Goal: Task Accomplishment & Management: Manage account settings

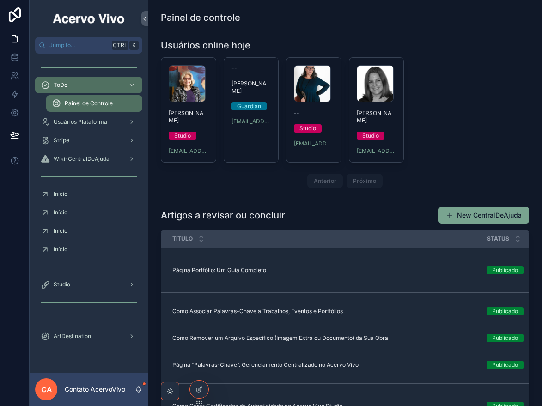
click at [0, 0] on icon at bounding box center [0, 0] width 0 height 0
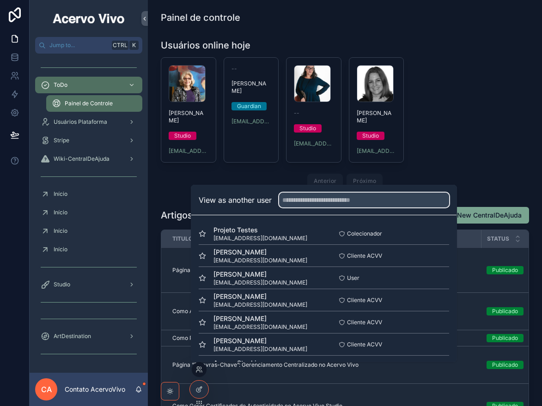
click at [340, 202] on input "text" at bounding box center [364, 200] width 170 height 15
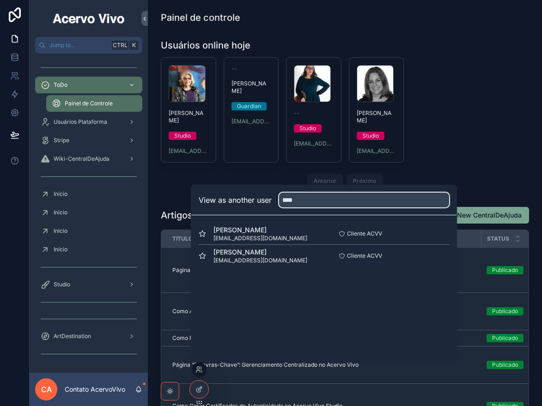
type input "****"
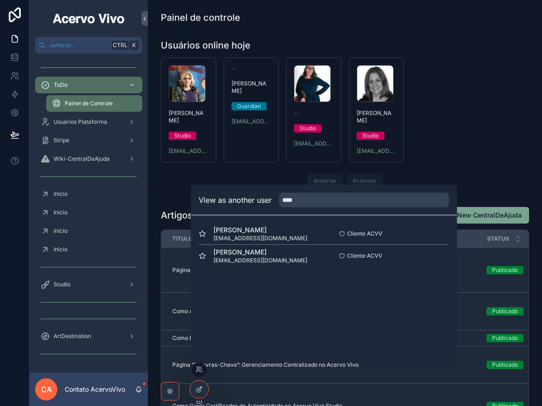
click at [0, 0] on button "Select" at bounding box center [0, 0] width 0 height 0
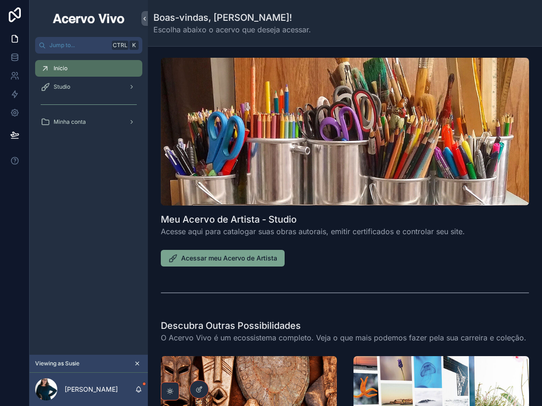
drag, startPoint x: 242, startPoint y: 259, endPoint x: 540, endPoint y: 4, distance: 392.8
click at [242, 259] on span "Acessar meu Acervo de Artista" at bounding box center [229, 258] width 96 height 9
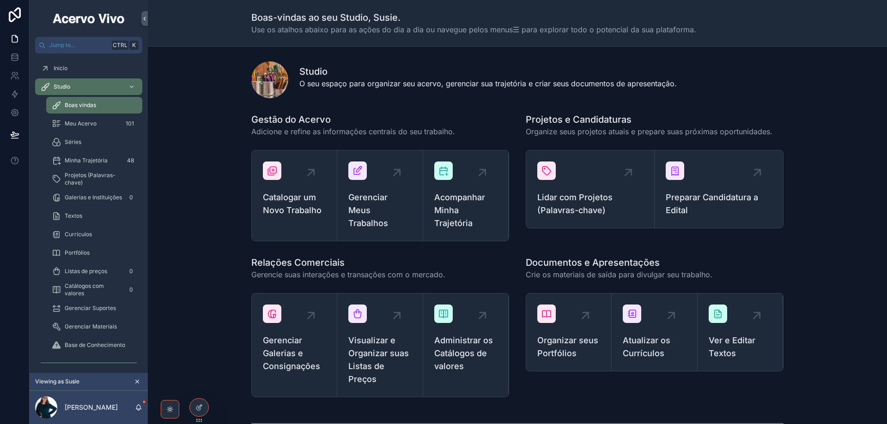
click at [372, 212] on span "Gerenciar Meus Trabalhos" at bounding box center [379, 210] width 63 height 39
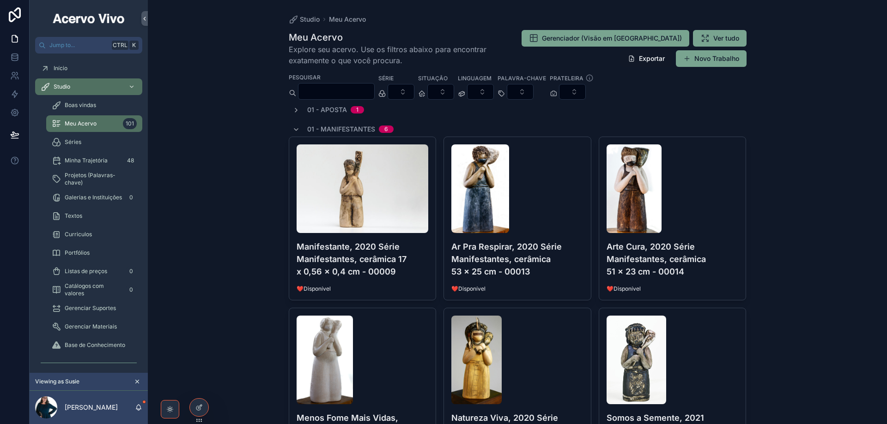
click at [292, 127] on icon "scrollable content" at bounding box center [295, 129] width 7 height 7
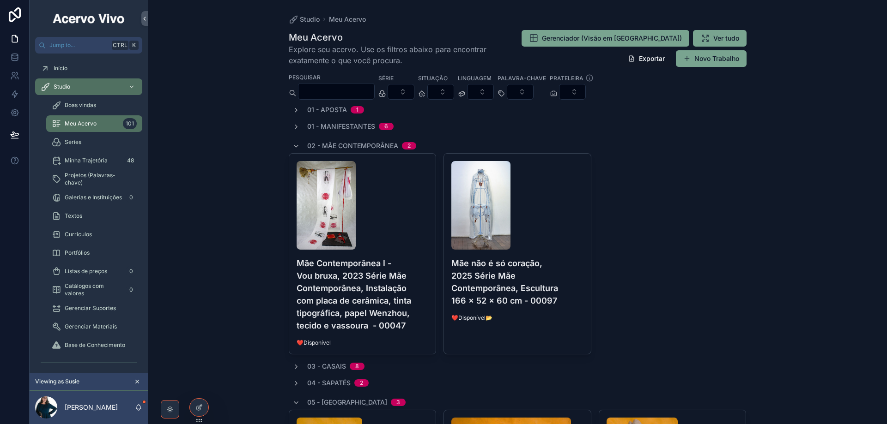
click at [297, 141] on div "02 - Mãe Contemporânea 2" at bounding box center [354, 146] width 124 height 15
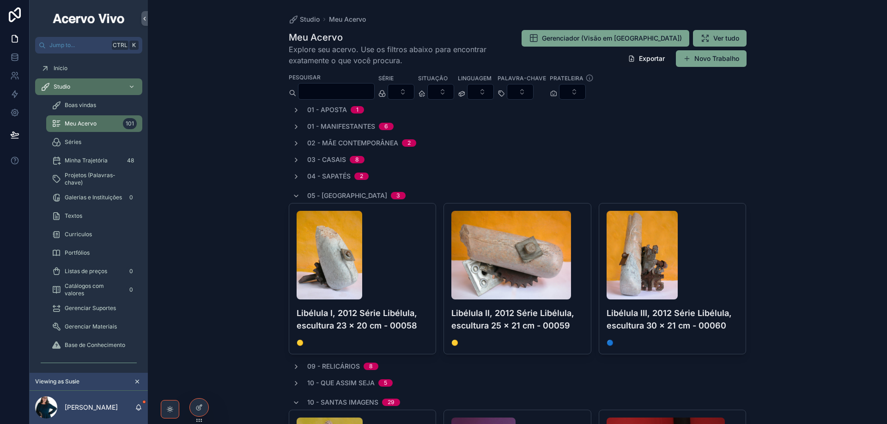
click at [293, 195] on icon "scrollable content" at bounding box center [295, 196] width 7 height 7
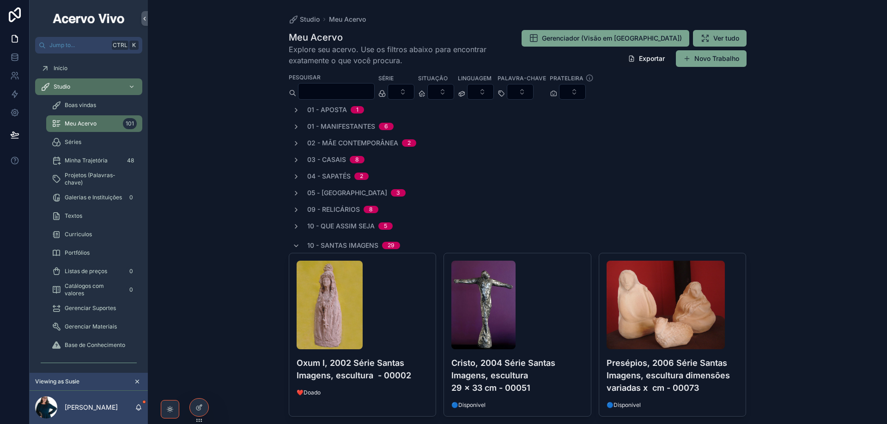
click at [294, 110] on icon "scrollable content" at bounding box center [295, 110] width 7 height 7
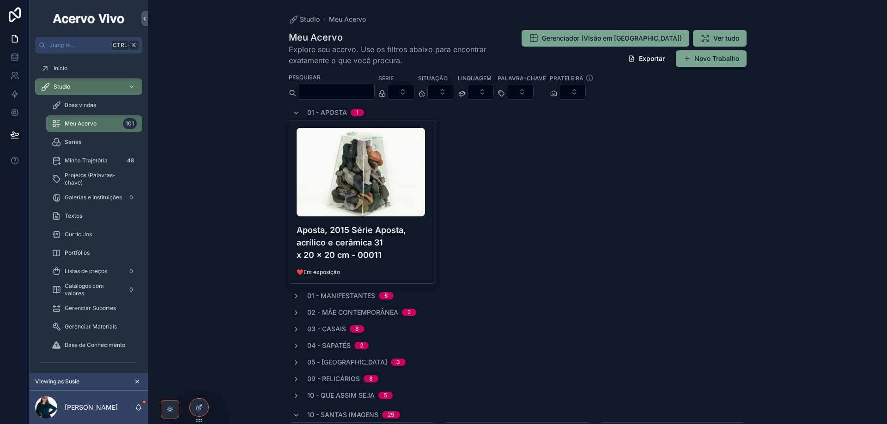
click at [399, 235] on h4 "Aposta, 2015 Série Aposta, acrílico e cerâmica 31 x 20 x 20 cm - 00011" at bounding box center [362, 242] width 132 height 37
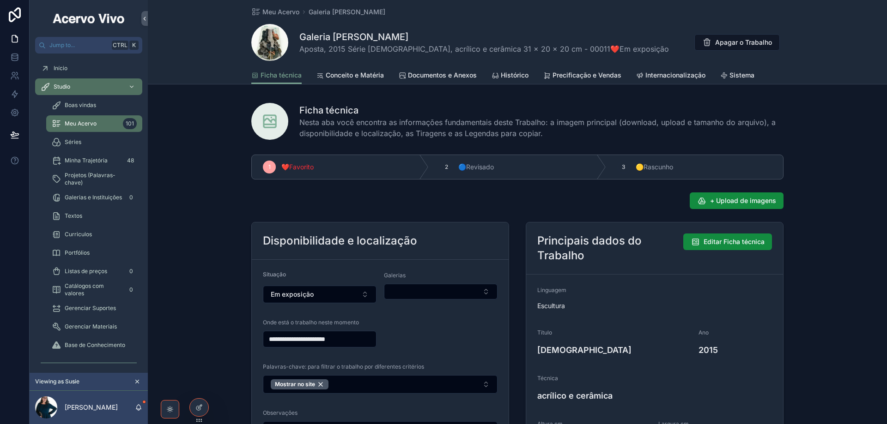
click at [456, 79] on span "Documentos e Anexos" at bounding box center [442, 75] width 69 height 9
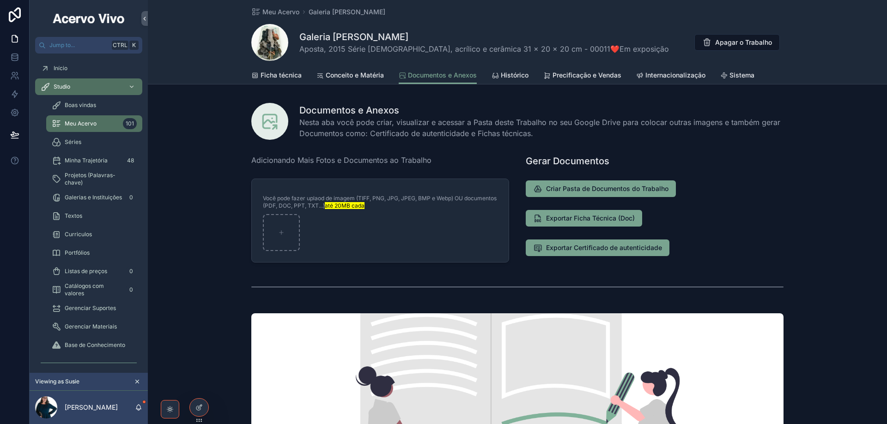
click at [260, 76] on span "Ficha técnica" at bounding box center [280, 75] width 41 height 9
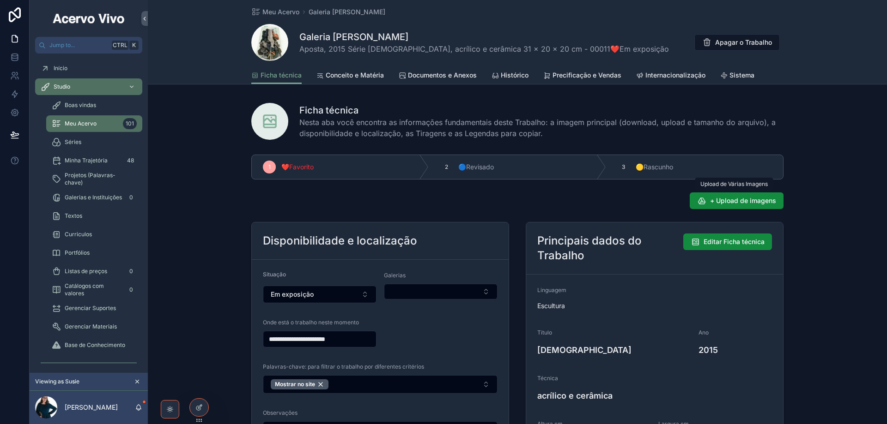
click at [541, 203] on span "+ Upload de imagens" at bounding box center [743, 200] width 66 height 9
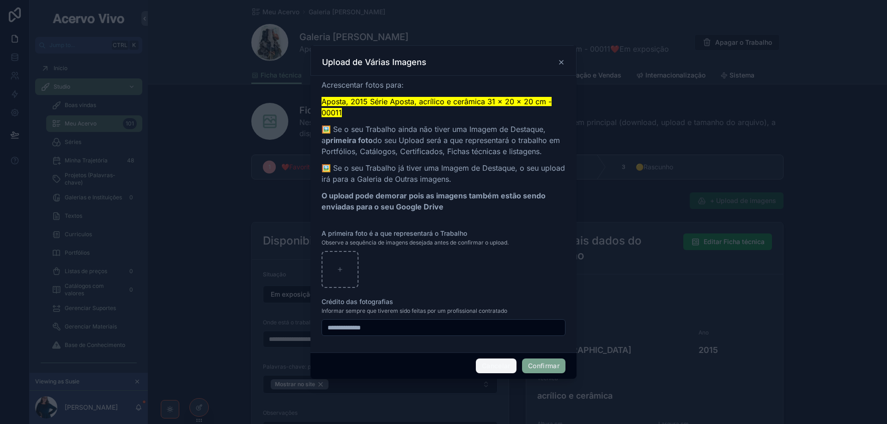
click at [497, 364] on button "Cancelar" at bounding box center [496, 366] width 41 height 15
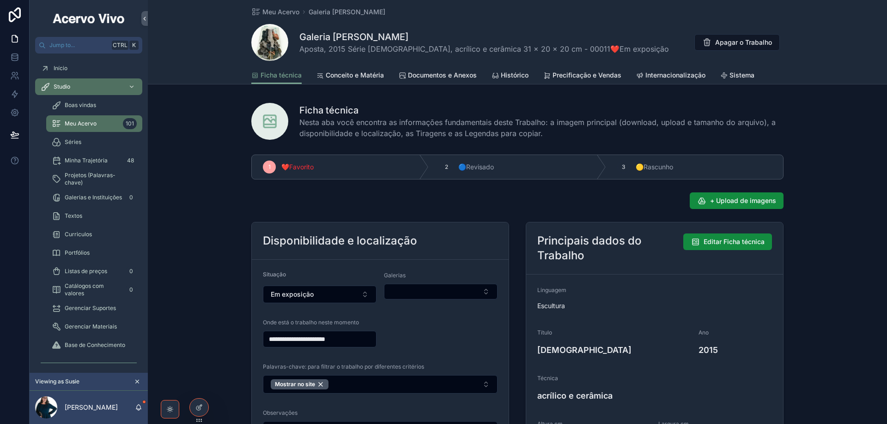
click at [541, 76] on span "Sistema" at bounding box center [741, 75] width 25 height 9
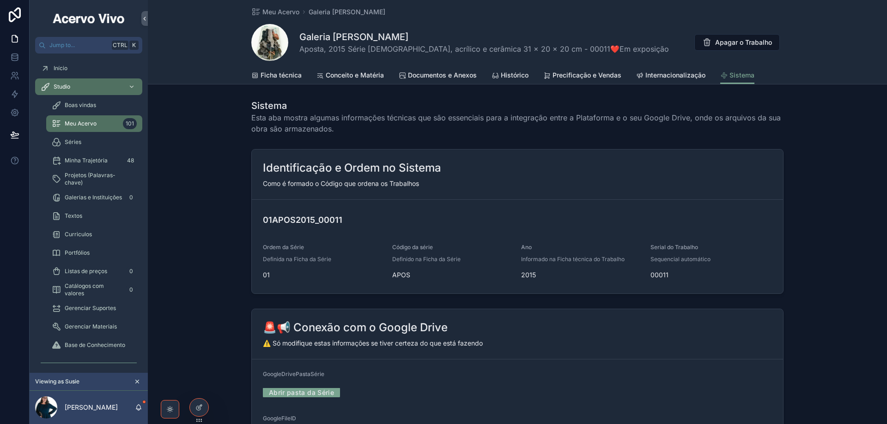
click at [313, 393] on link "Abrir pasta da Série" at bounding box center [301, 393] width 77 height 14
click at [281, 77] on span "Ficha técnica" at bounding box center [280, 75] width 41 height 9
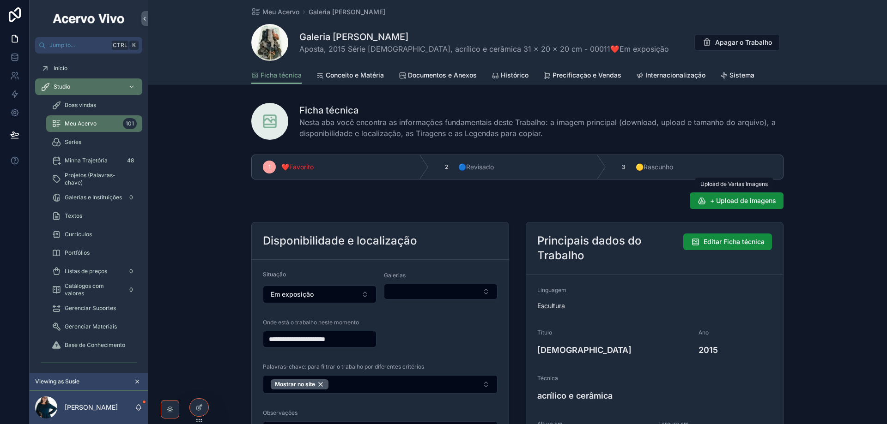
click at [541, 204] on span "+ Upload de imagens" at bounding box center [743, 200] width 66 height 9
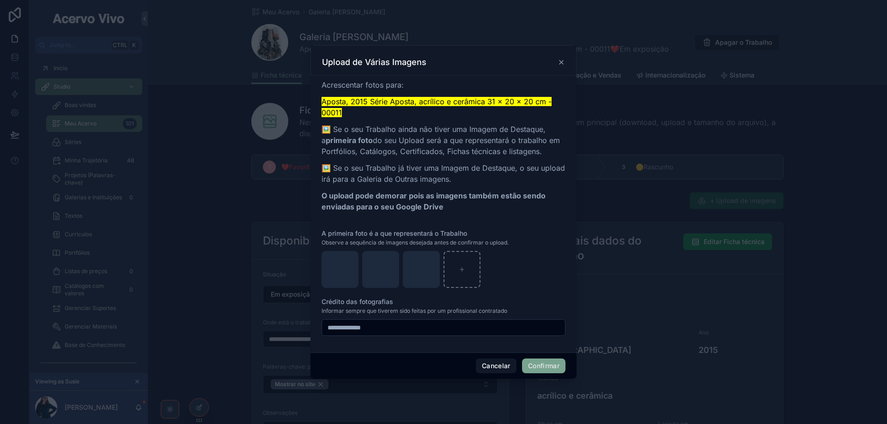
click at [539, 369] on button "Confirmar" at bounding box center [543, 366] width 43 height 15
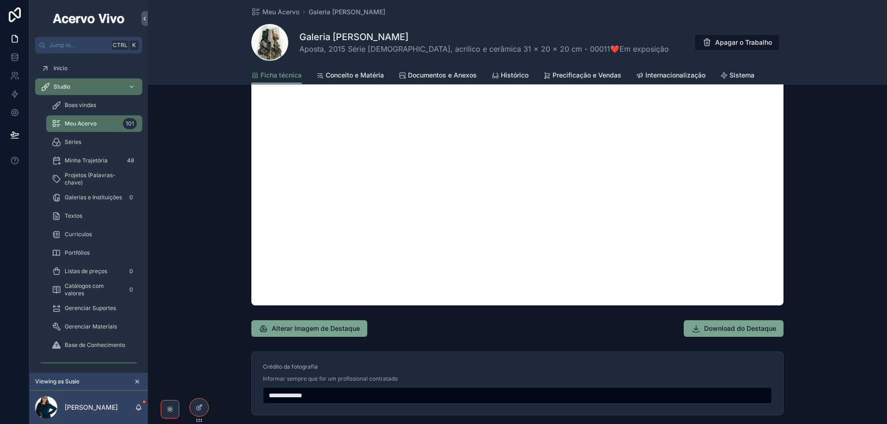
scroll to position [924, 0]
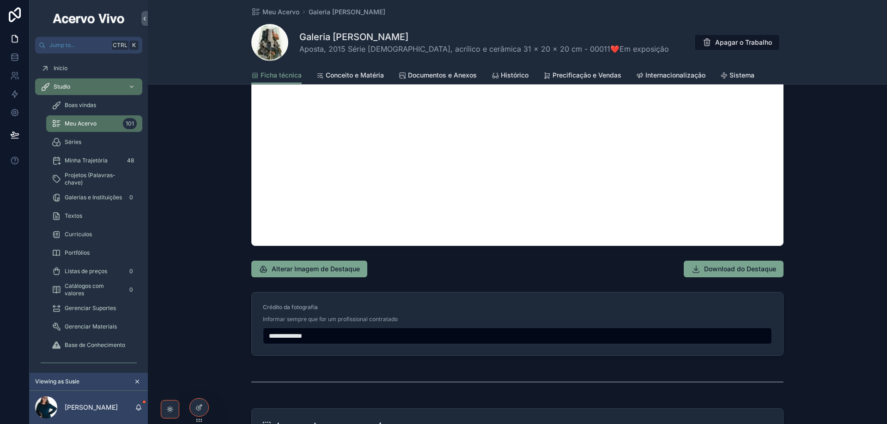
click at [454, 72] on span "Documentos e Anexos" at bounding box center [442, 75] width 69 height 9
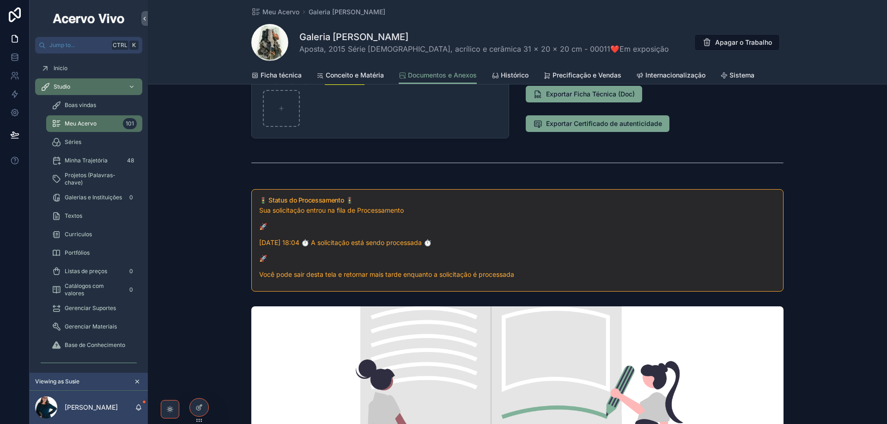
scroll to position [45, 0]
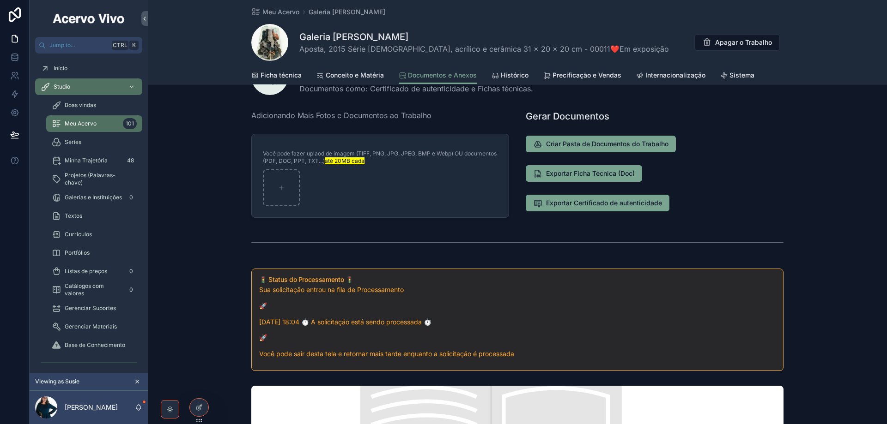
click at [277, 73] on span "Ficha técnica" at bounding box center [280, 75] width 41 height 9
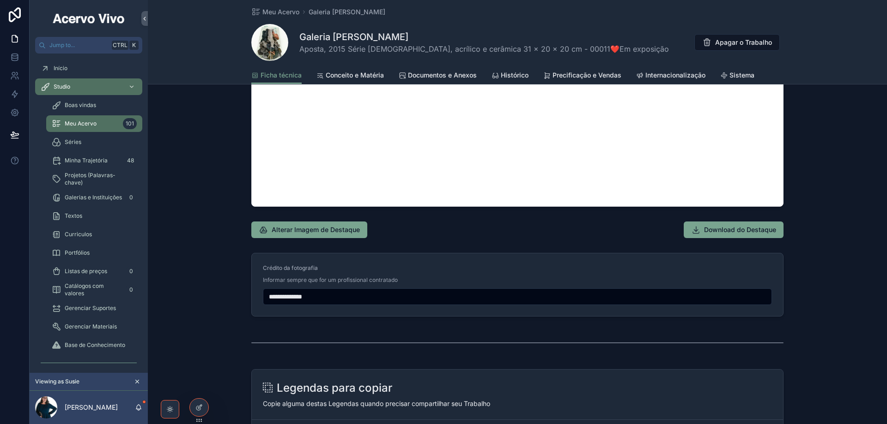
scroll to position [1016, 0]
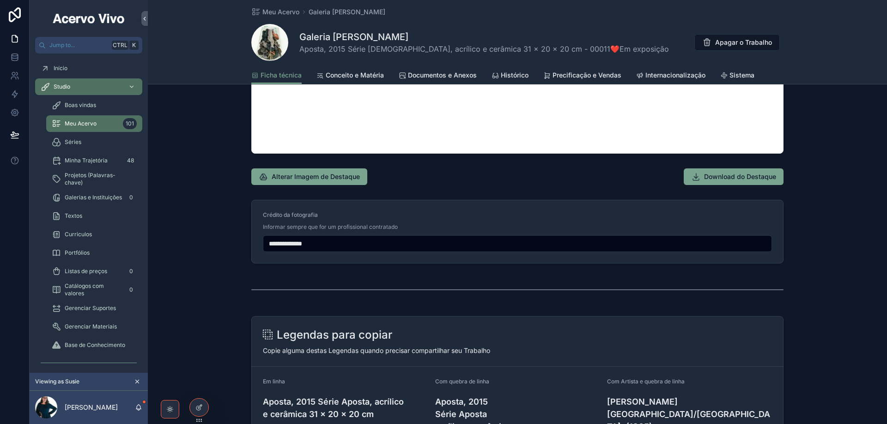
click at [435, 77] on span "Documentos e Anexos" at bounding box center [442, 75] width 69 height 9
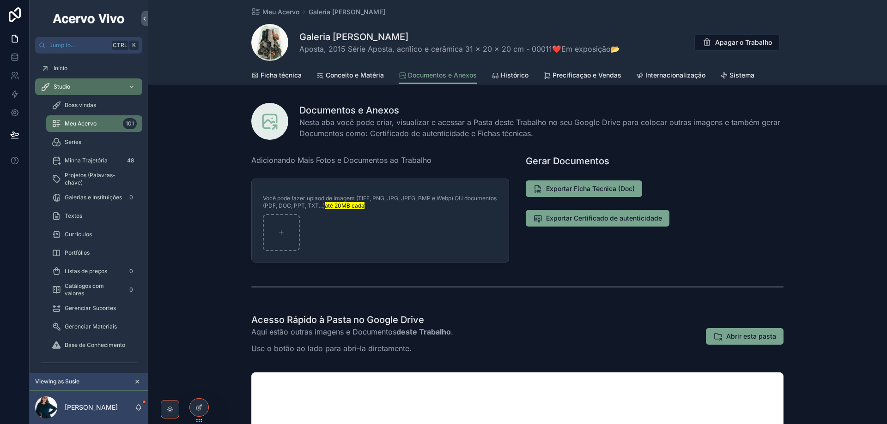
scroll to position [139, 0]
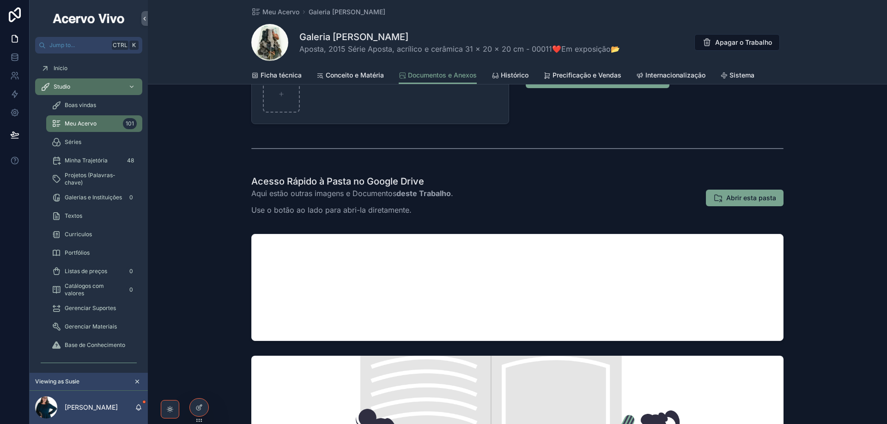
click at [541, 202] on span "Abrir esta pasta" at bounding box center [751, 198] width 50 height 9
click at [275, 77] on span "Ficha técnica" at bounding box center [280, 75] width 41 height 9
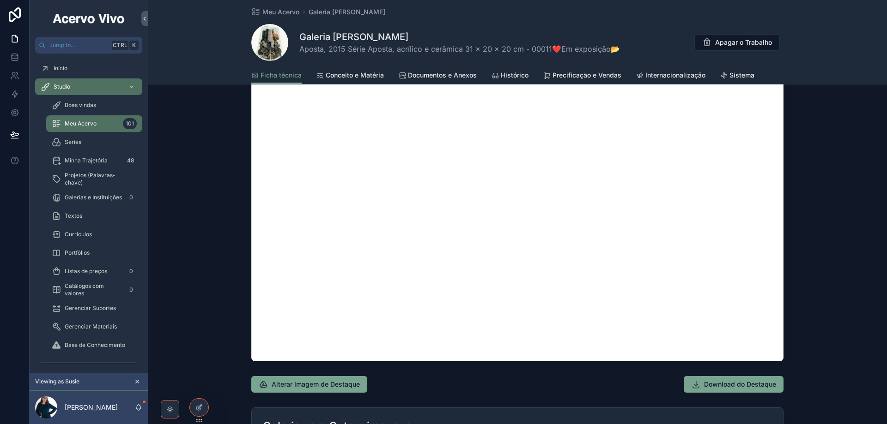
scroll to position [970, 0]
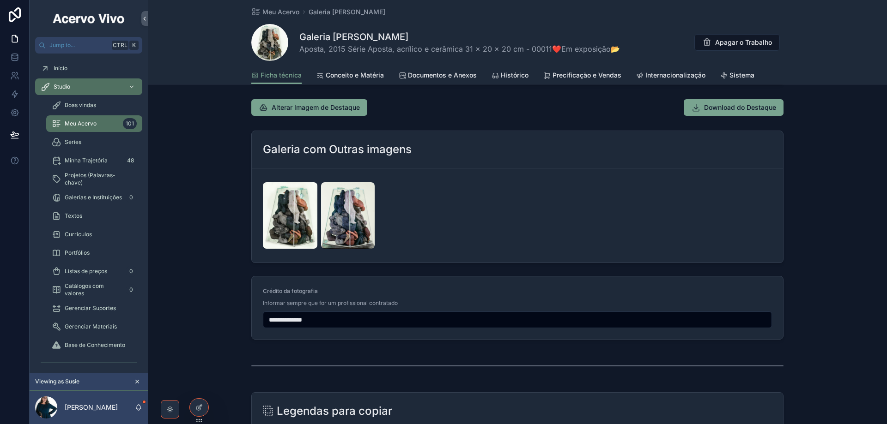
click at [353, 223] on img "scrollable content" at bounding box center [348, 215] width 54 height 67
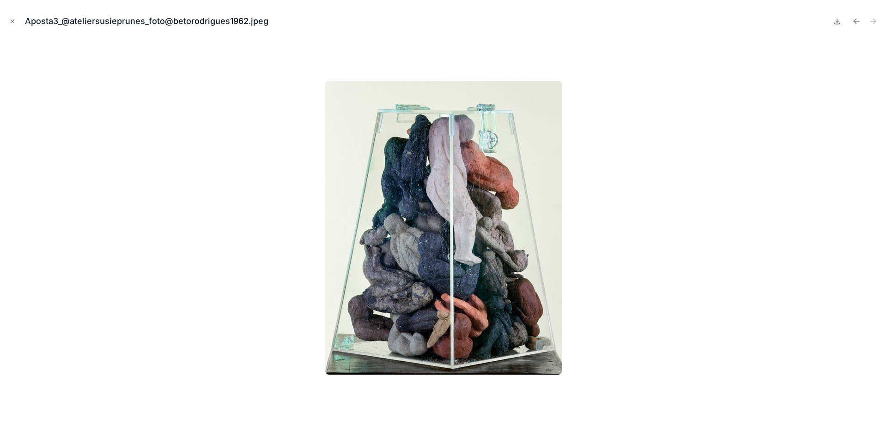
click at [12, 22] on icon "Close modal" at bounding box center [12, 21] width 6 height 6
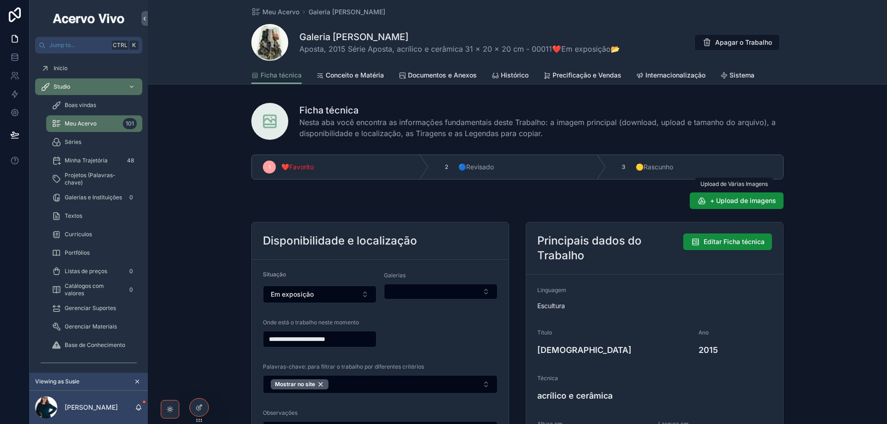
click at [541, 201] on span "+ Upload de imagens" at bounding box center [743, 200] width 66 height 9
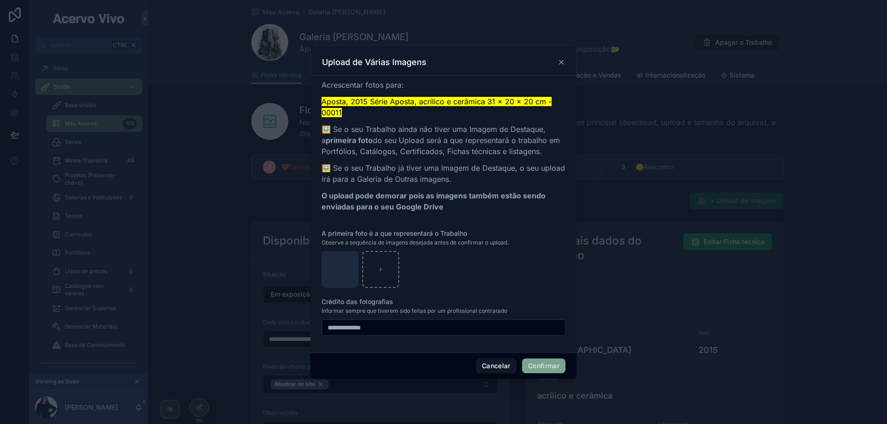
drag, startPoint x: 556, startPoint y: 369, endPoint x: 353, endPoint y: 350, distance: 203.7
click at [541, 371] on button "Confirmar" at bounding box center [543, 366] width 43 height 15
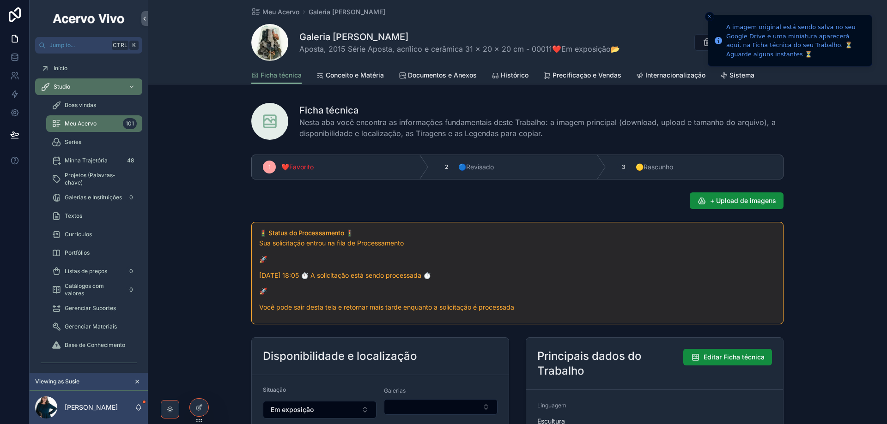
click at [442, 76] on span "Documentos e Anexos" at bounding box center [442, 75] width 69 height 9
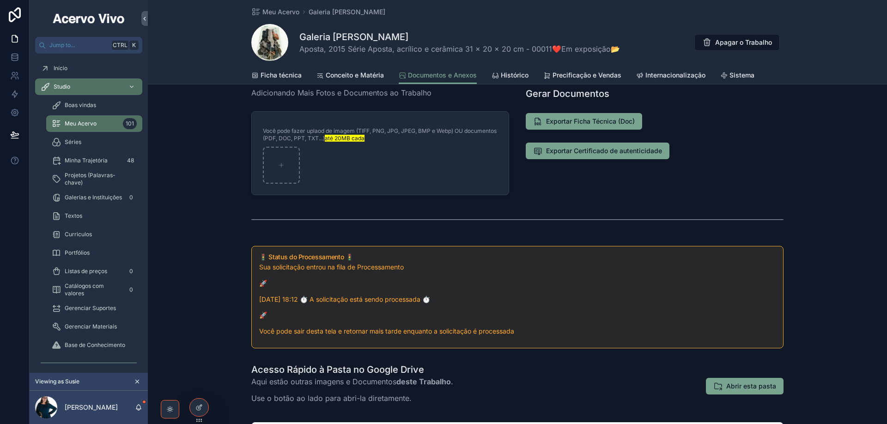
scroll to position [139, 0]
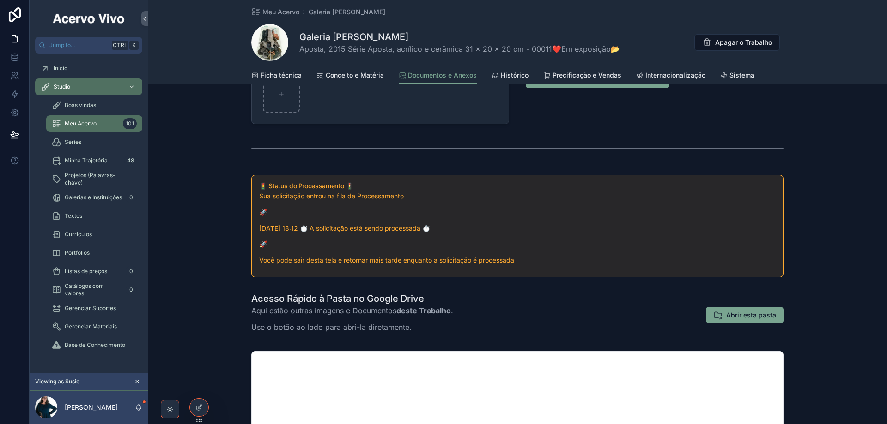
click at [541, 317] on span "Abrir esta pasta" at bounding box center [751, 315] width 50 height 9
click at [0, 0] on icon at bounding box center [0, 0] width 0 height 0
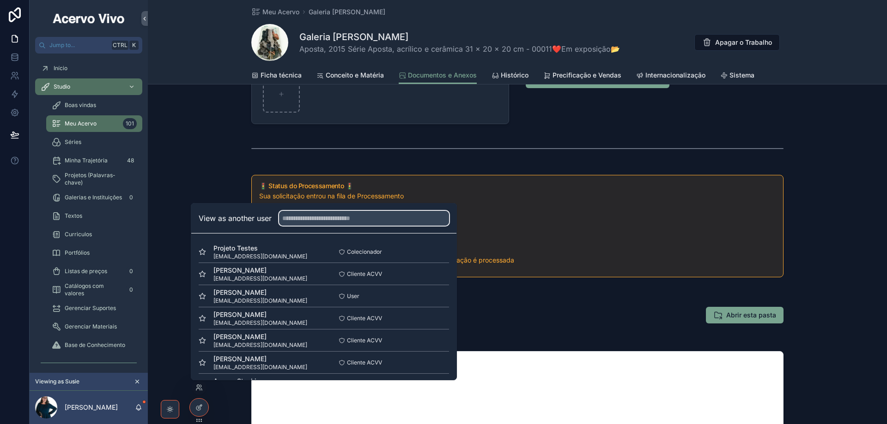
click at [402, 219] on input "text" at bounding box center [364, 218] width 170 height 15
type input "****"
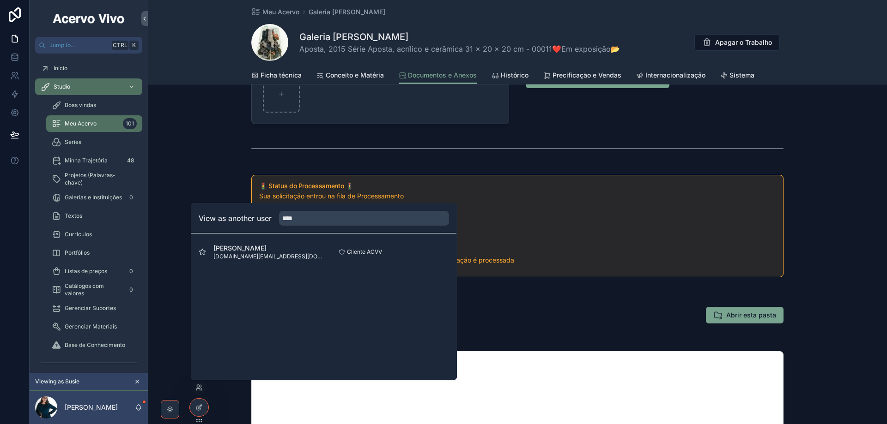
click at [0, 0] on button "Select" at bounding box center [0, 0] width 0 height 0
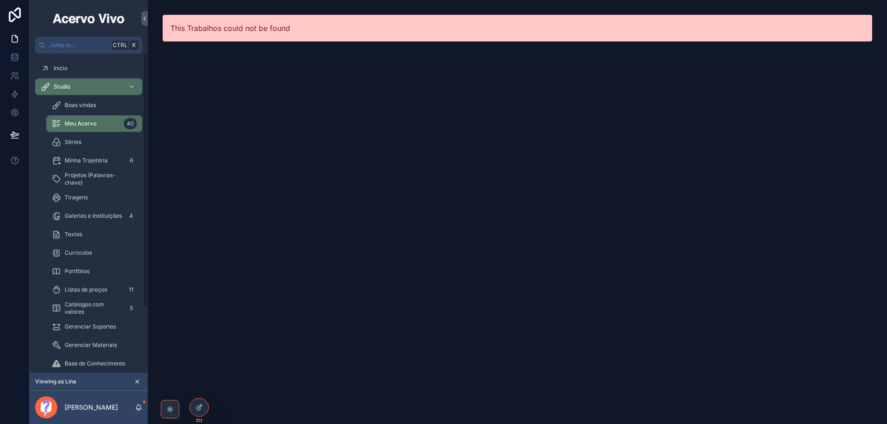
click at [85, 123] on span "Meu Acervo" at bounding box center [81, 123] width 32 height 7
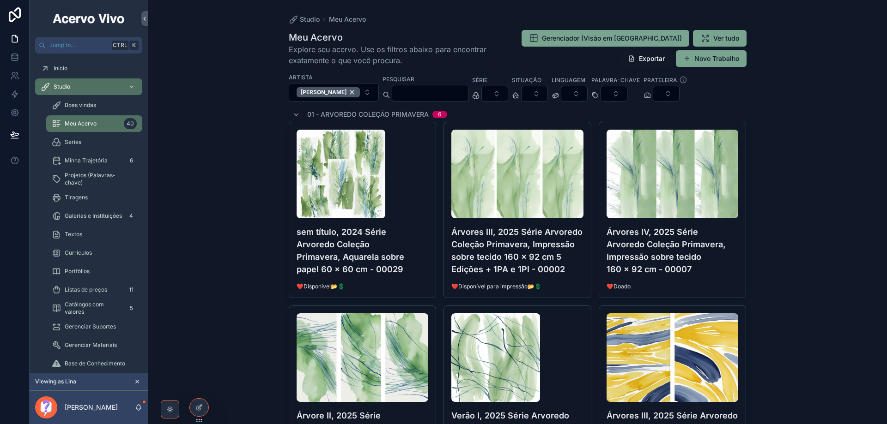
click at [420, 91] on input "scrollable content" at bounding box center [430, 93] width 76 height 13
type input "*****"
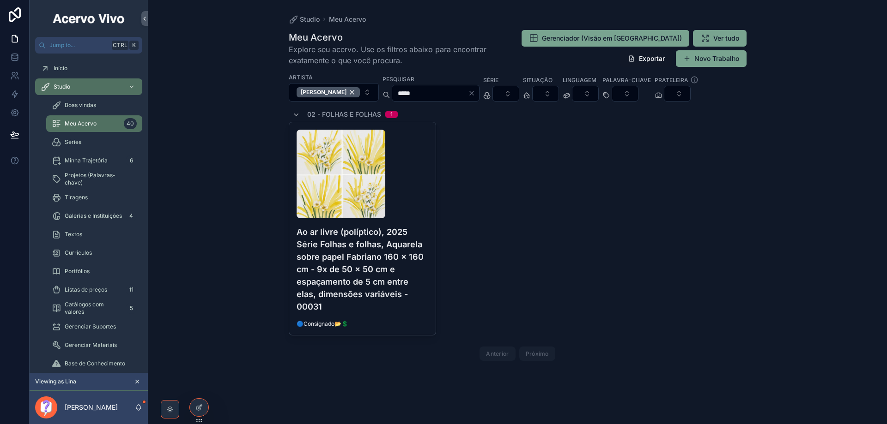
click at [414, 207] on div "scrollable content" at bounding box center [362, 174] width 132 height 89
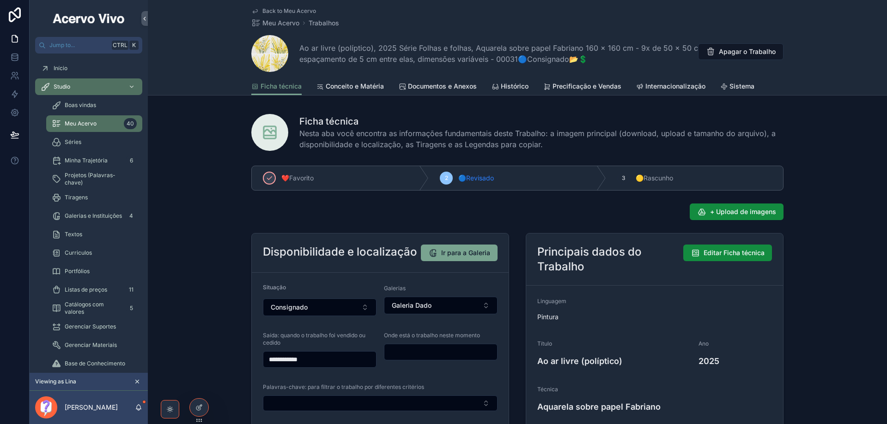
click at [733, 85] on span "Sistema" at bounding box center [741, 86] width 25 height 9
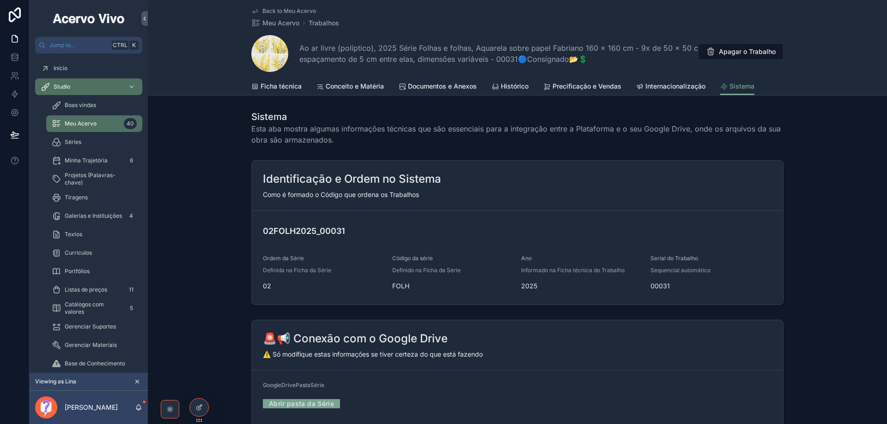
click at [300, 407] on link "Abrir pasta da Série" at bounding box center [301, 404] width 77 height 14
click at [282, 92] on link "Ficha técnica" at bounding box center [276, 87] width 50 height 18
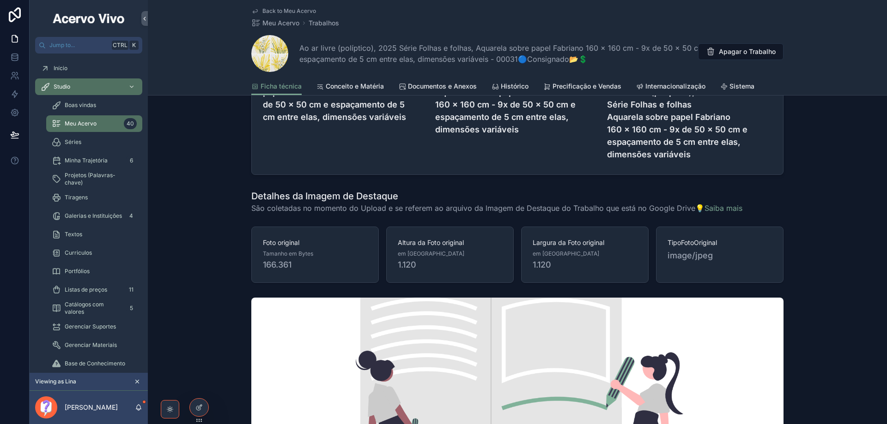
scroll to position [1293, 0]
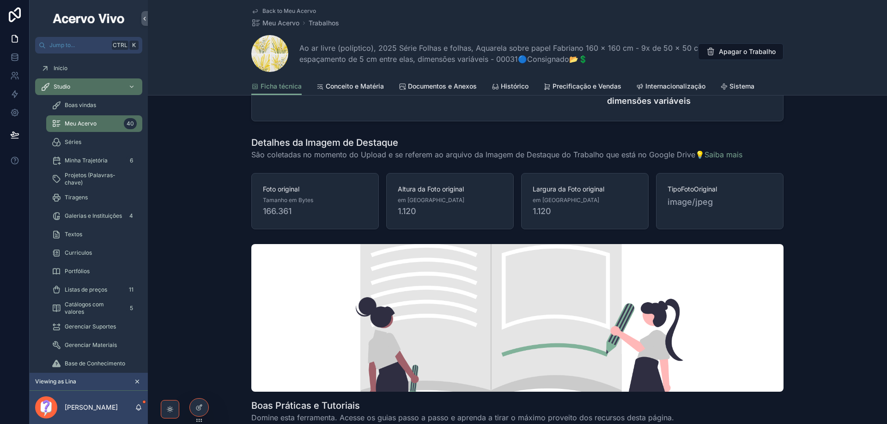
drag, startPoint x: 207, startPoint y: 408, endPoint x: 208, endPoint y: 403, distance: 5.6
click at [207, 409] on div at bounding box center [199, 408] width 18 height 18
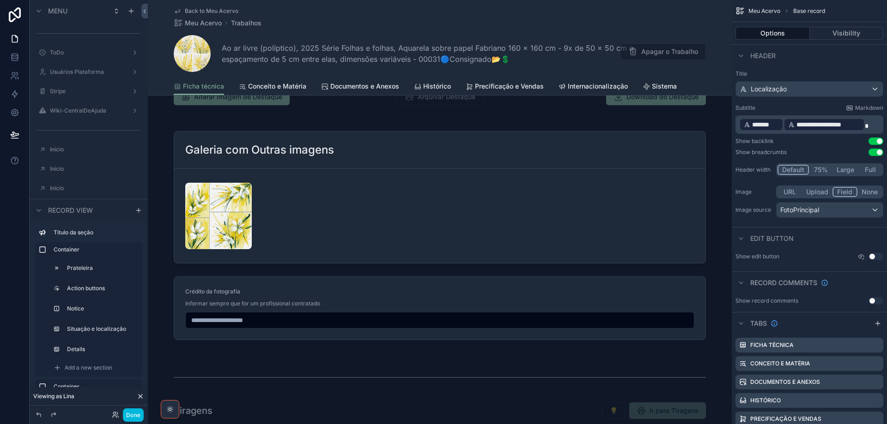
scroll to position [1016, 0]
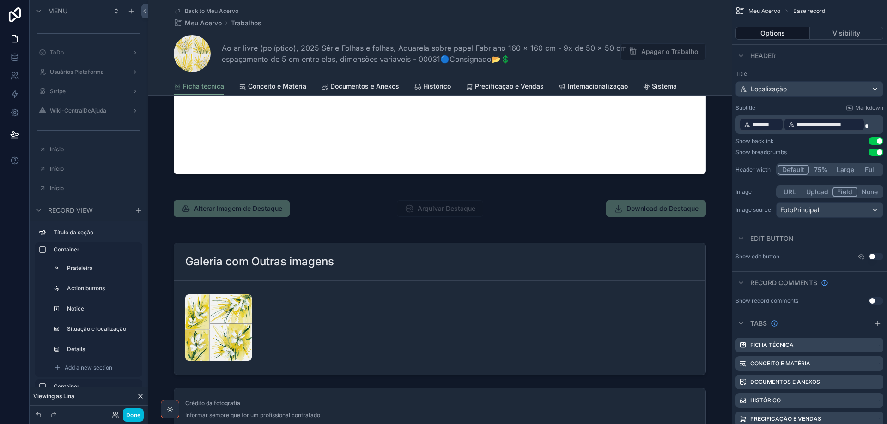
click at [131, 416] on button "Done" at bounding box center [133, 415] width 21 height 13
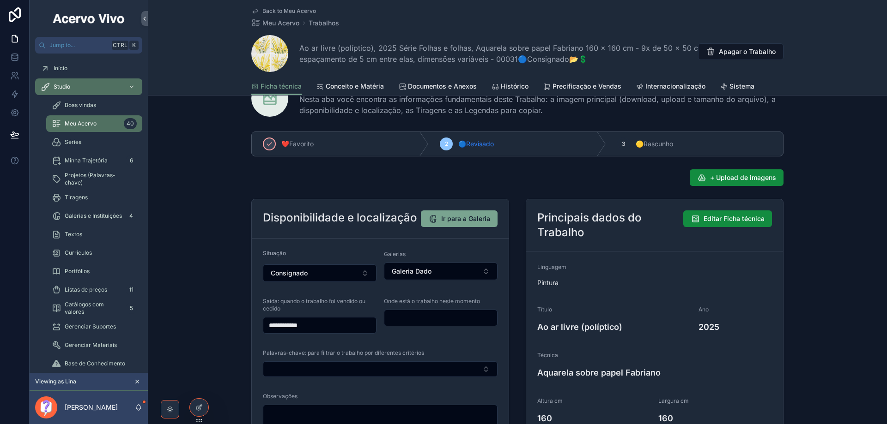
scroll to position [0, 0]
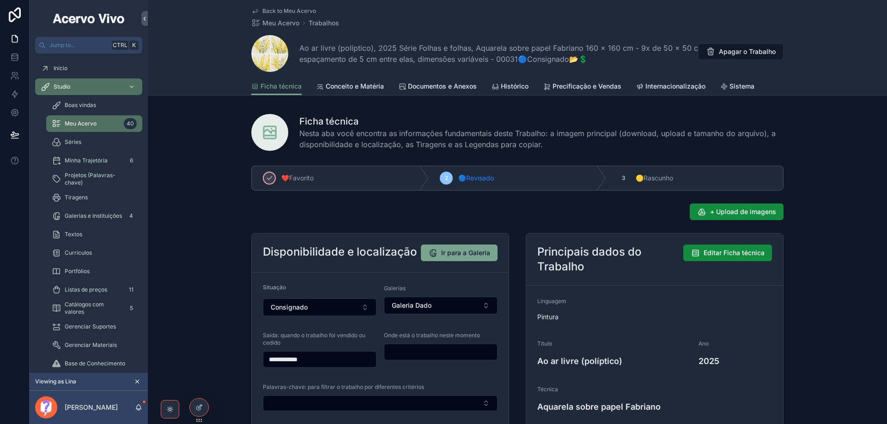
click at [449, 88] on span "Documentos e Anexos" at bounding box center [442, 86] width 69 height 9
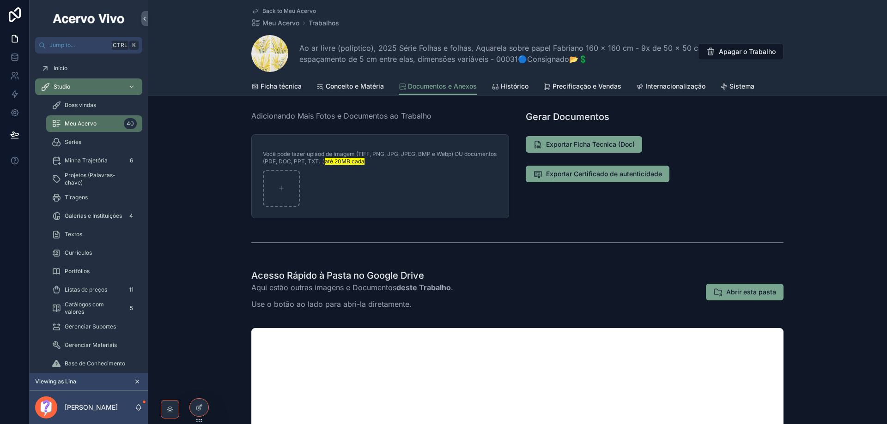
scroll to position [139, 0]
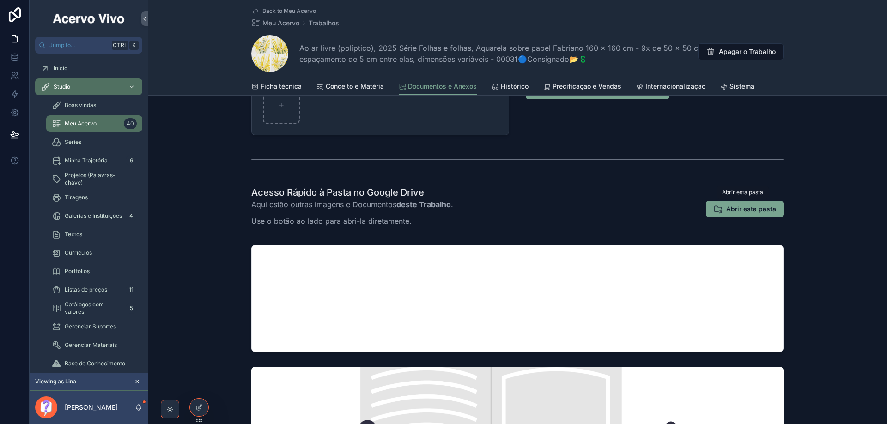
click at [748, 210] on span "Abrir esta pasta" at bounding box center [751, 209] width 50 height 9
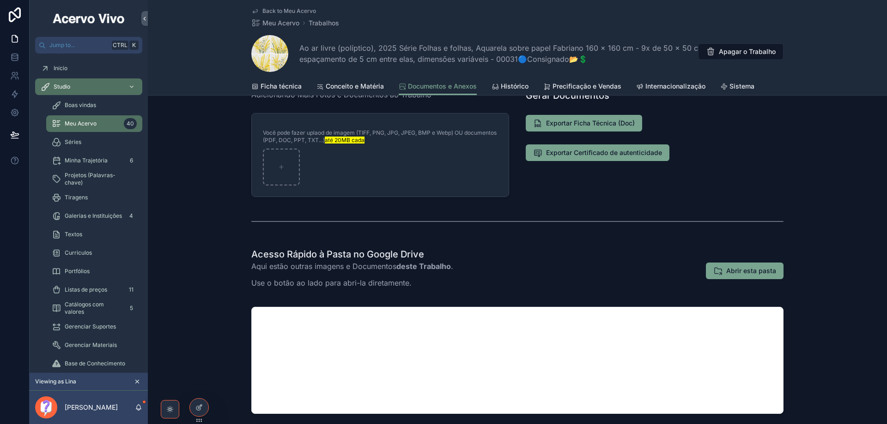
scroll to position [0, 0]
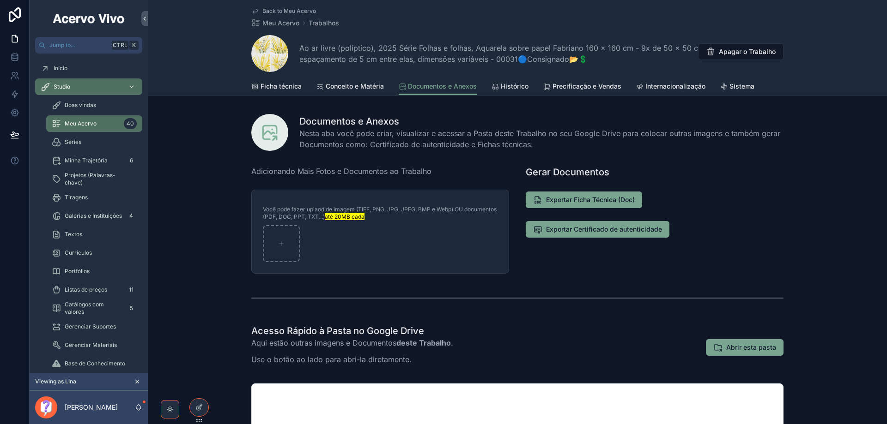
click at [284, 85] on span "Ficha técnica" at bounding box center [280, 86] width 41 height 9
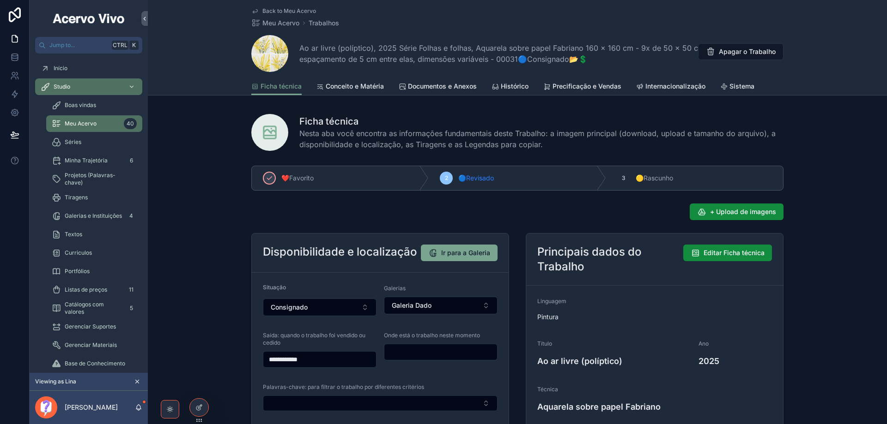
click at [232, 239] on div "**********" at bounding box center [517, 361] width 739 height 398
click at [270, 8] on span "Back to Meu Acervo" at bounding box center [289, 10] width 54 height 7
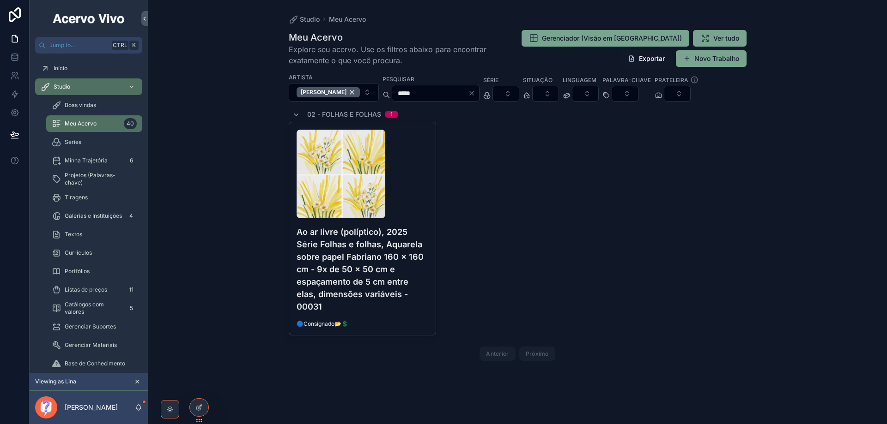
click at [473, 92] on icon "Clear" at bounding box center [472, 93] width 4 height 4
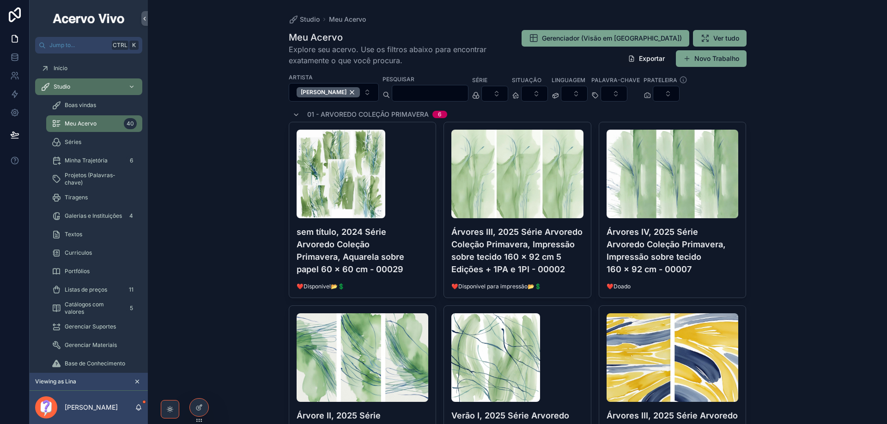
click at [452, 89] on input "scrollable content" at bounding box center [430, 93] width 76 height 13
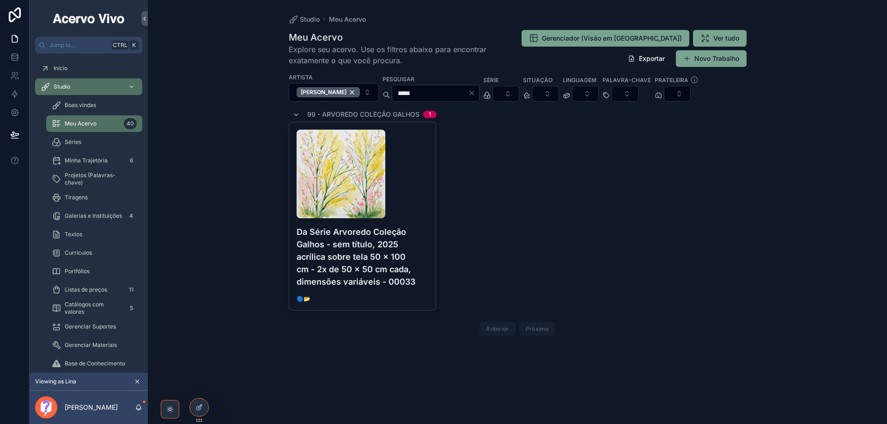
type input "*****"
click at [405, 183] on div "scrollable content" at bounding box center [362, 174] width 132 height 89
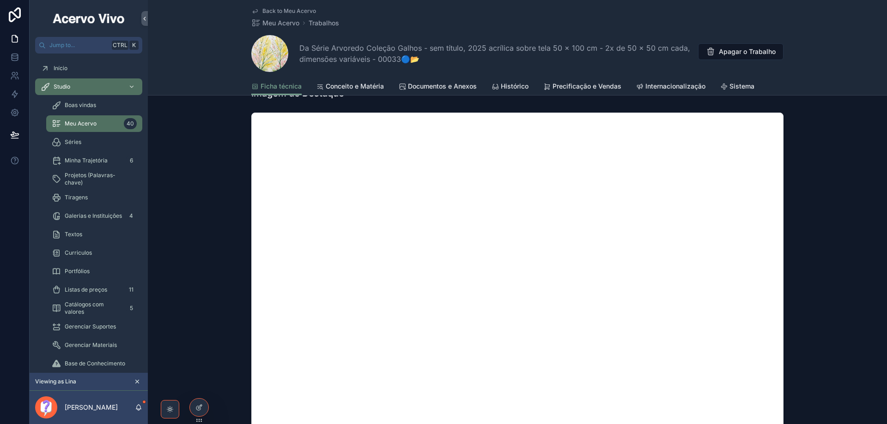
scroll to position [785, 0]
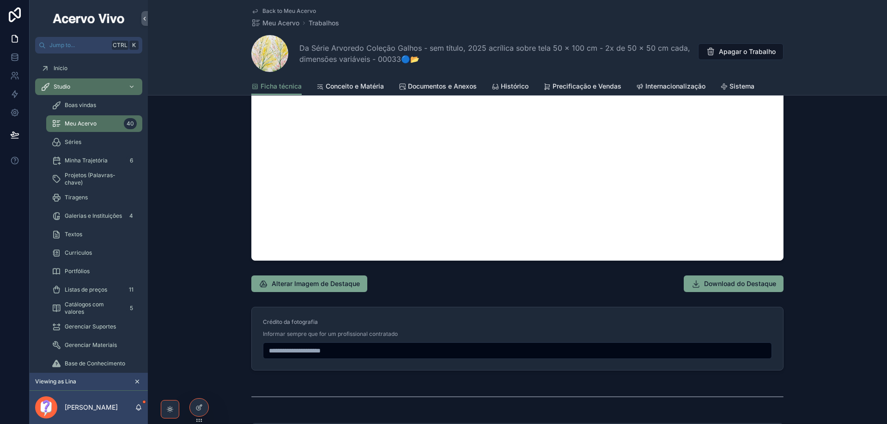
click at [290, 10] on span "Back to Meu Acervo" at bounding box center [289, 10] width 54 height 7
